Goal: Task Accomplishment & Management: Manage account settings

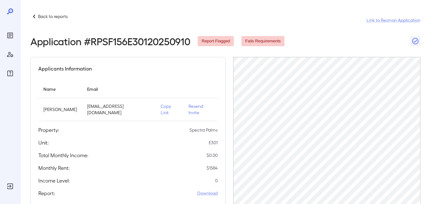
scroll to position [0, 142]
click at [50, 15] on p "Back to reports" at bounding box center [53, 16] width 30 height 6
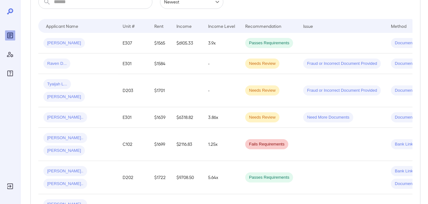
scroll to position [127, 0]
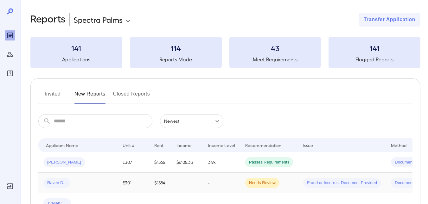
scroll to position [98, 0]
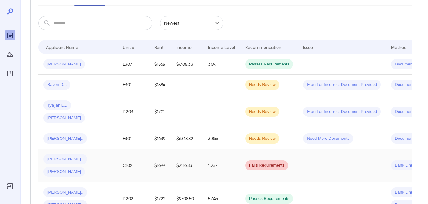
click at [168, 149] on td "$1699" at bounding box center [160, 165] width 22 height 33
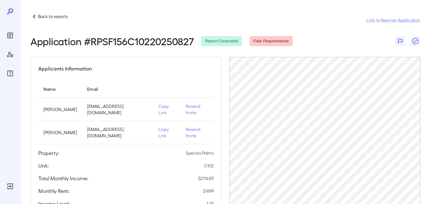
click at [190, 111] on p "Resend Invite" at bounding box center [197, 109] width 23 height 13
click at [187, 136] on p "Resend Invite" at bounding box center [197, 132] width 23 height 13
